Goal: Obtain resource: Obtain resource

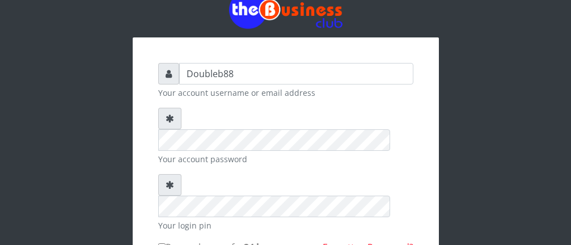
scroll to position [58, 0]
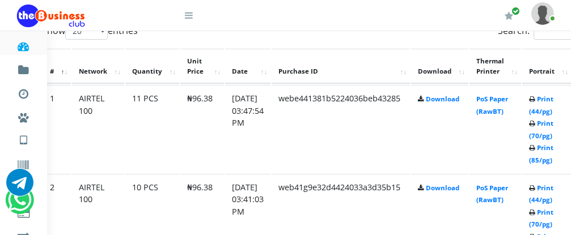
scroll to position [616, 54]
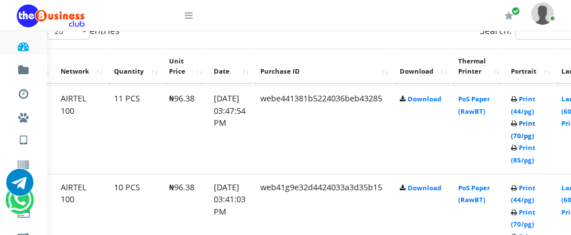
click at [535, 126] on link "Print (70/pg)" at bounding box center [522, 129] width 24 height 21
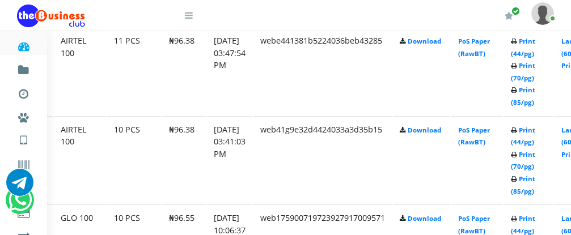
scroll to position [703, 54]
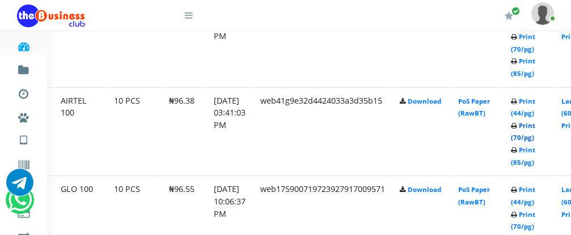
click at [535, 129] on link "Print (70/pg)" at bounding box center [522, 131] width 24 height 21
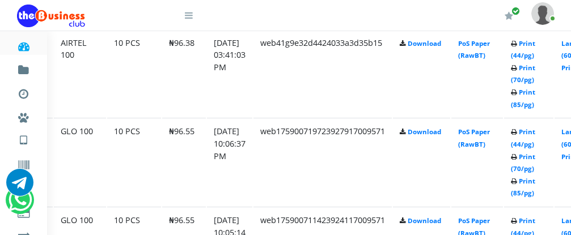
scroll to position [790, 54]
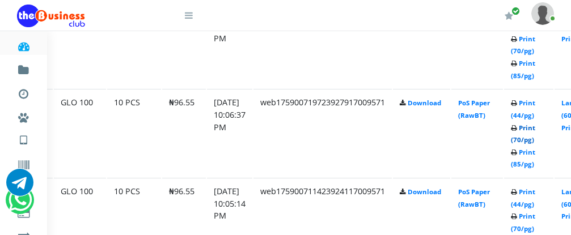
click at [535, 130] on link "Print (70/pg)" at bounding box center [522, 134] width 24 height 21
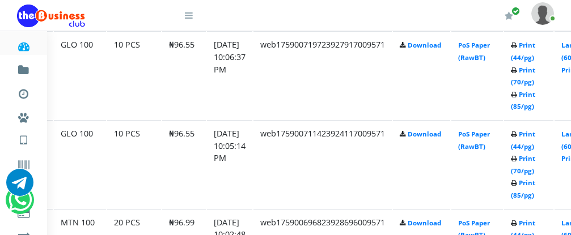
scroll to position [876, 54]
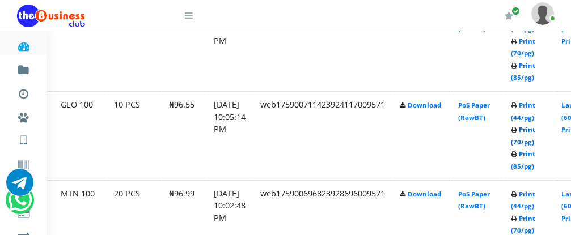
click at [535, 129] on link "Print (70/pg)" at bounding box center [522, 135] width 24 height 21
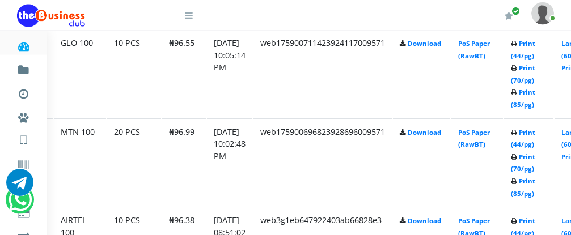
scroll to position [963, 54]
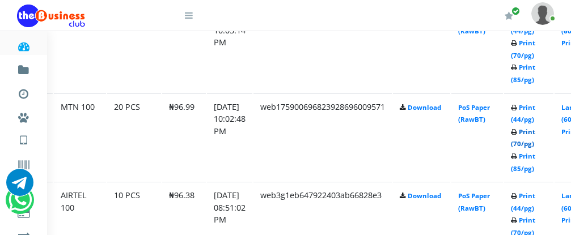
click at [535, 135] on link "Print (70/pg)" at bounding box center [522, 137] width 24 height 21
